Goal: Task Accomplishment & Management: Use online tool/utility

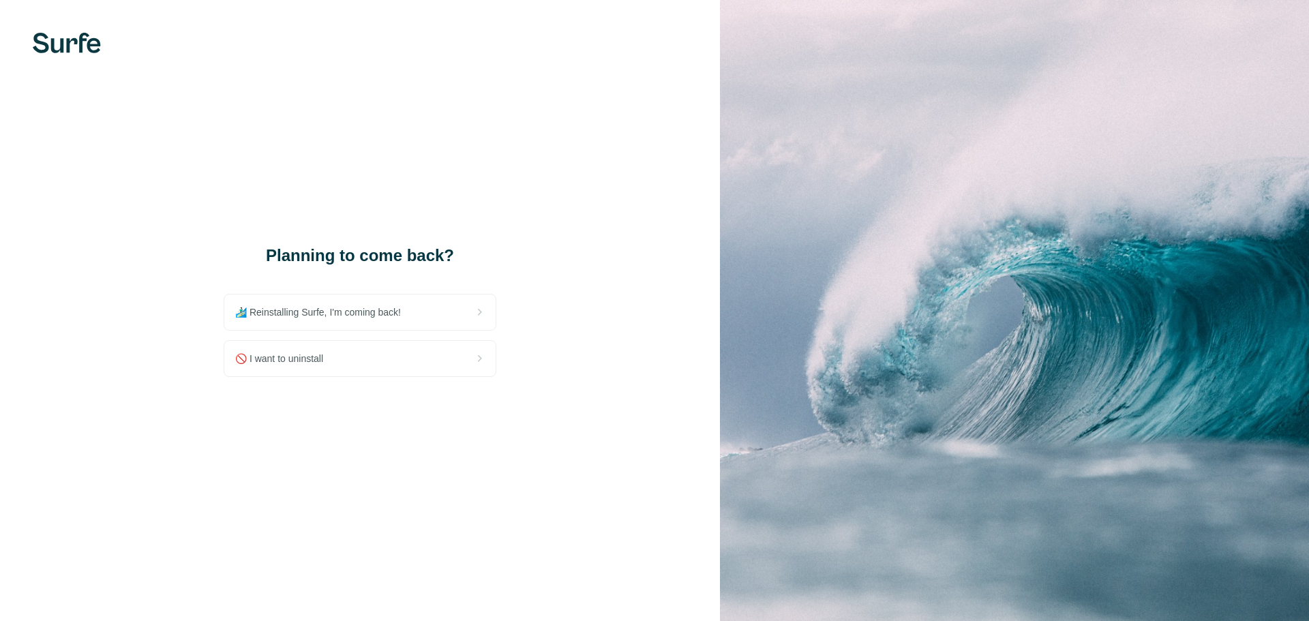
click at [331, 306] on span "🏄🏻‍♂️ Reinstalling Surfe, I'm coming back!" at bounding box center [323, 312] width 177 height 14
